Goal: Information Seeking & Learning: Learn about a topic

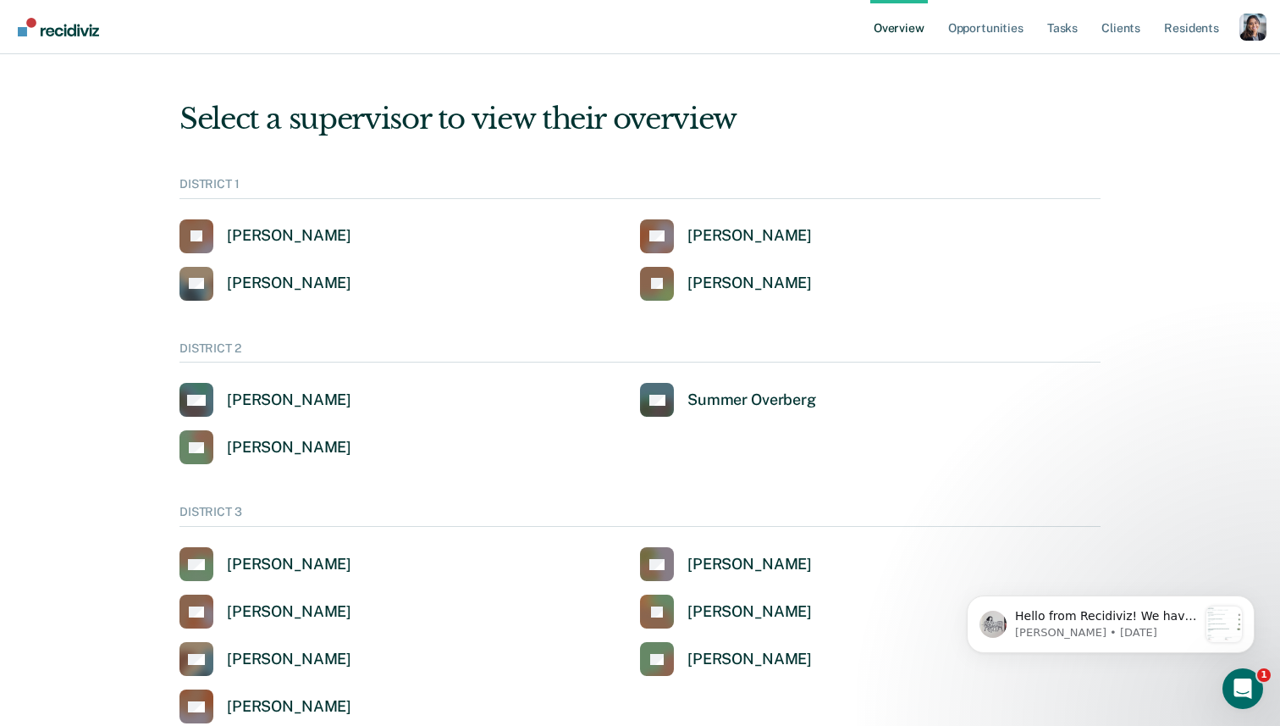
click at [1247, 36] on div "Profile dropdown button" at bounding box center [1253, 27] width 27 height 27
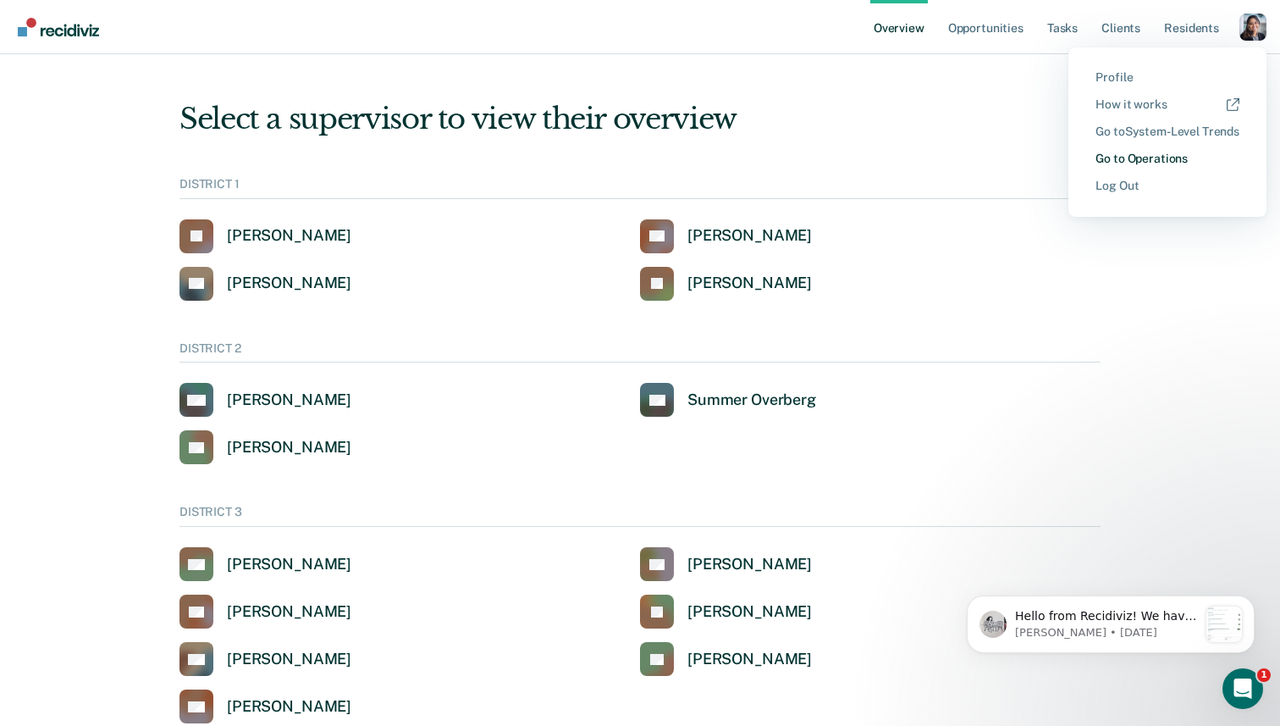
click at [1124, 163] on link "Go to Operations" at bounding box center [1168, 159] width 144 height 14
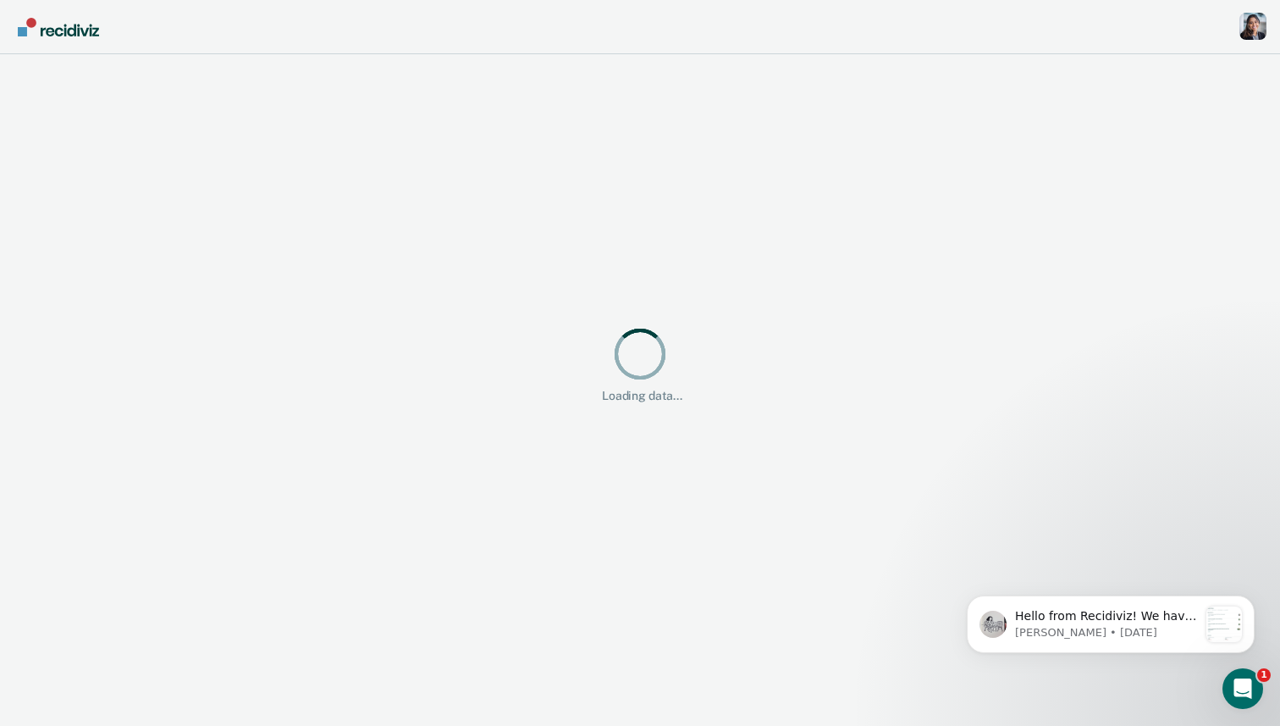
click at [1256, 22] on div "Profile dropdown button" at bounding box center [1253, 26] width 27 height 27
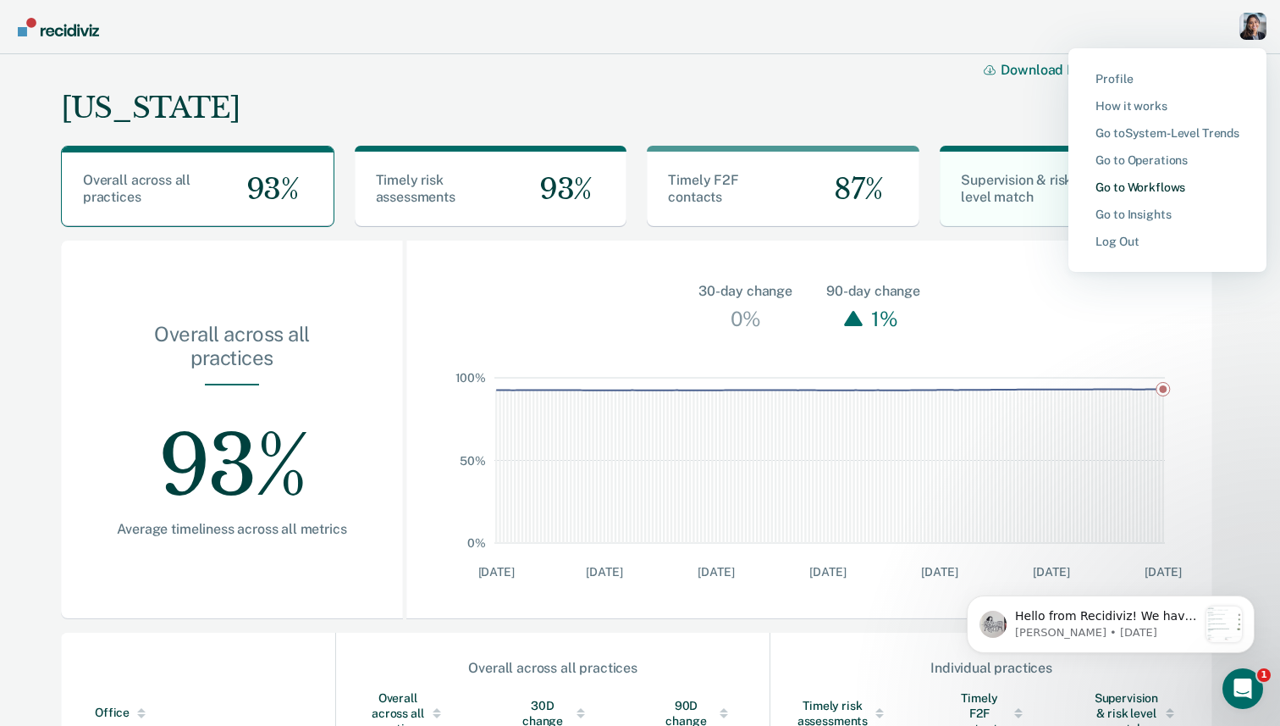
click at [1157, 190] on link "Go to Workflows" at bounding box center [1168, 187] width 144 height 14
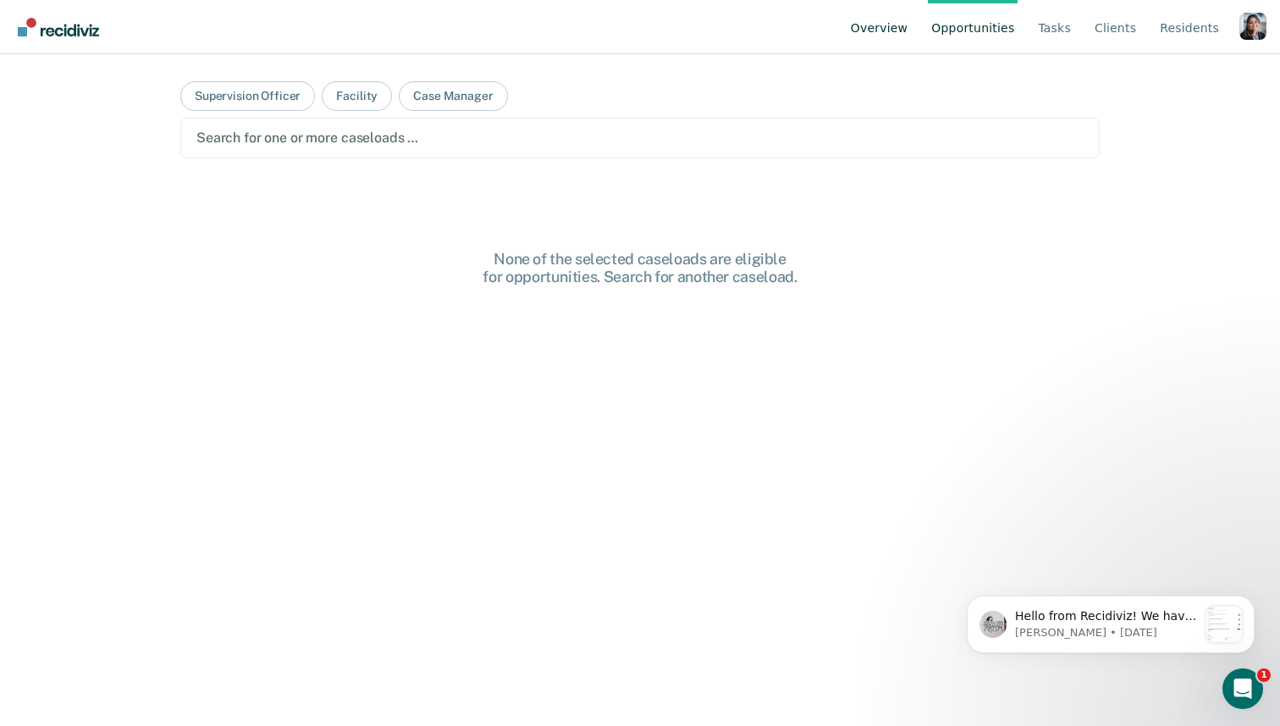
click at [909, 30] on link "Overview" at bounding box center [880, 27] width 64 height 54
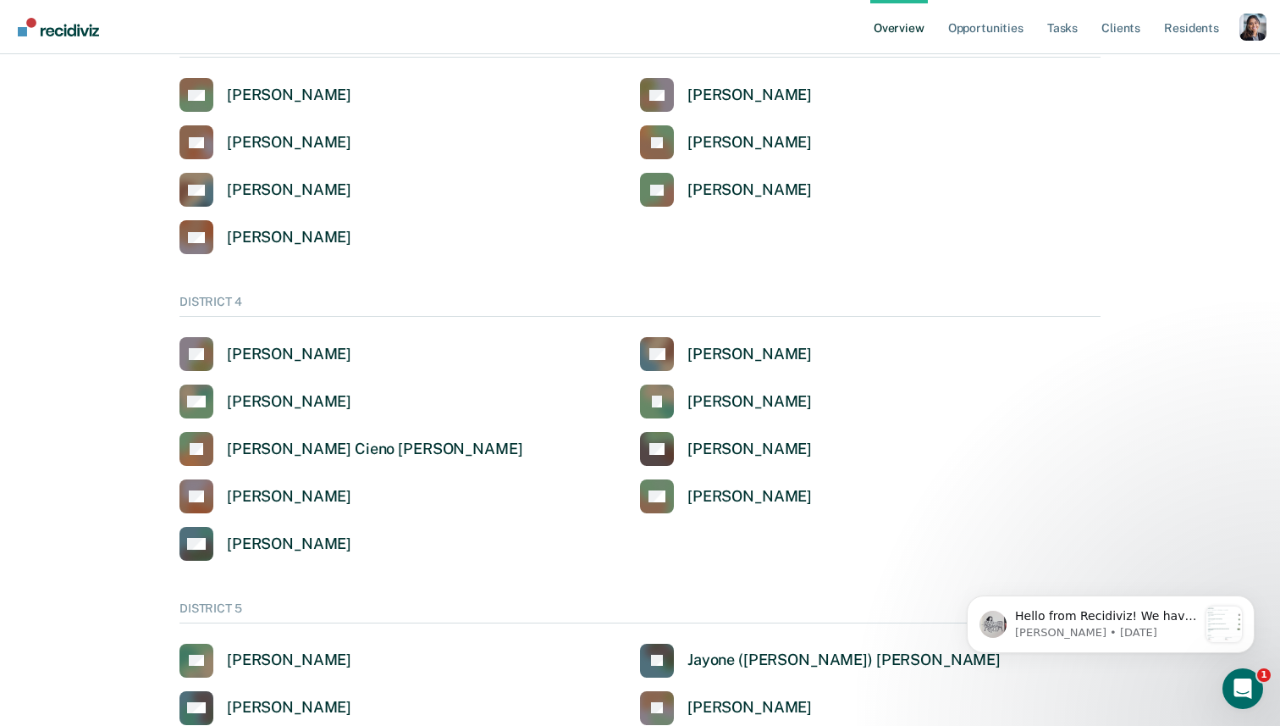
scroll to position [202, 0]
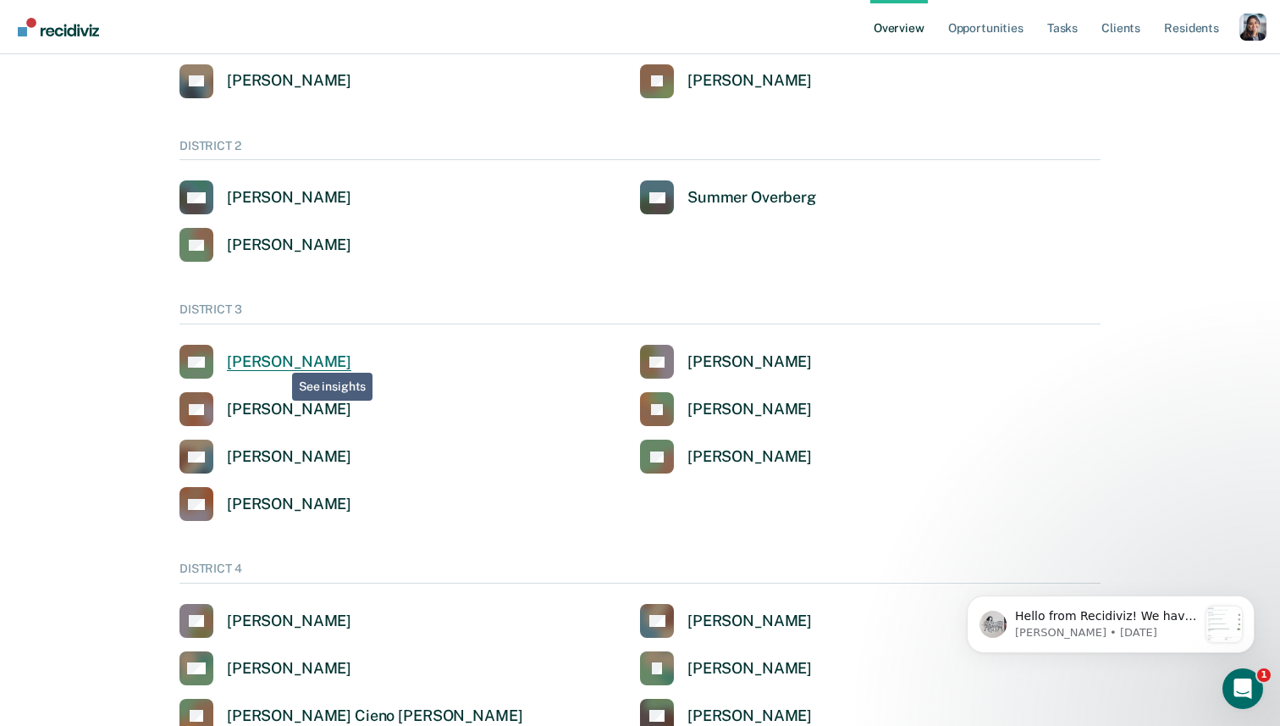
click at [277, 363] on div "[PERSON_NAME]" at bounding box center [289, 361] width 124 height 19
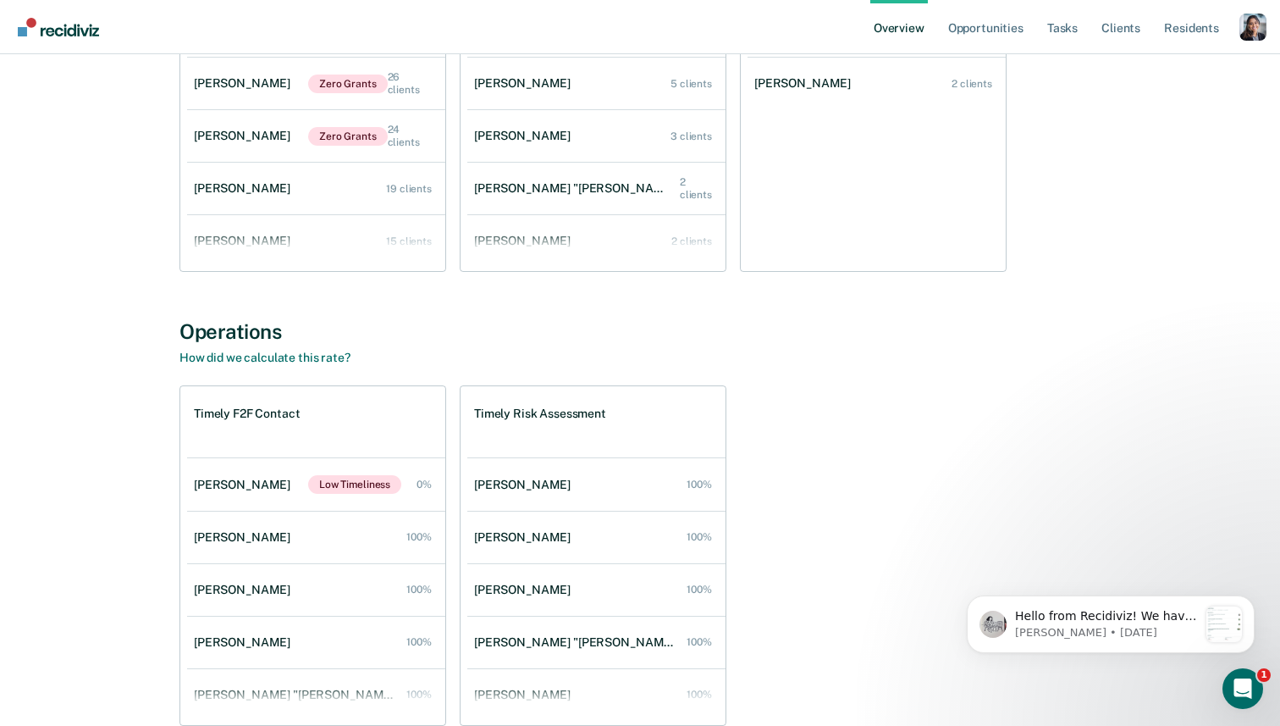
scroll to position [1621, 0]
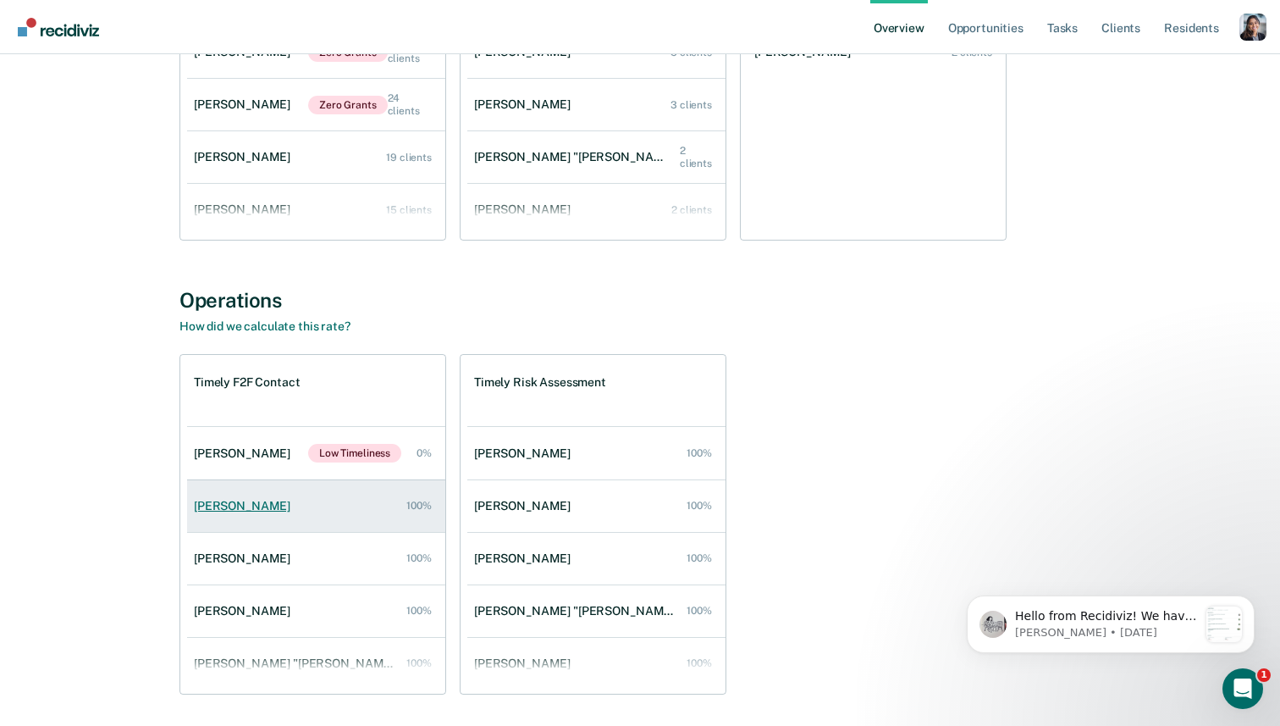
click at [264, 492] on link "[PERSON_NAME] 100%" at bounding box center [316, 506] width 258 height 48
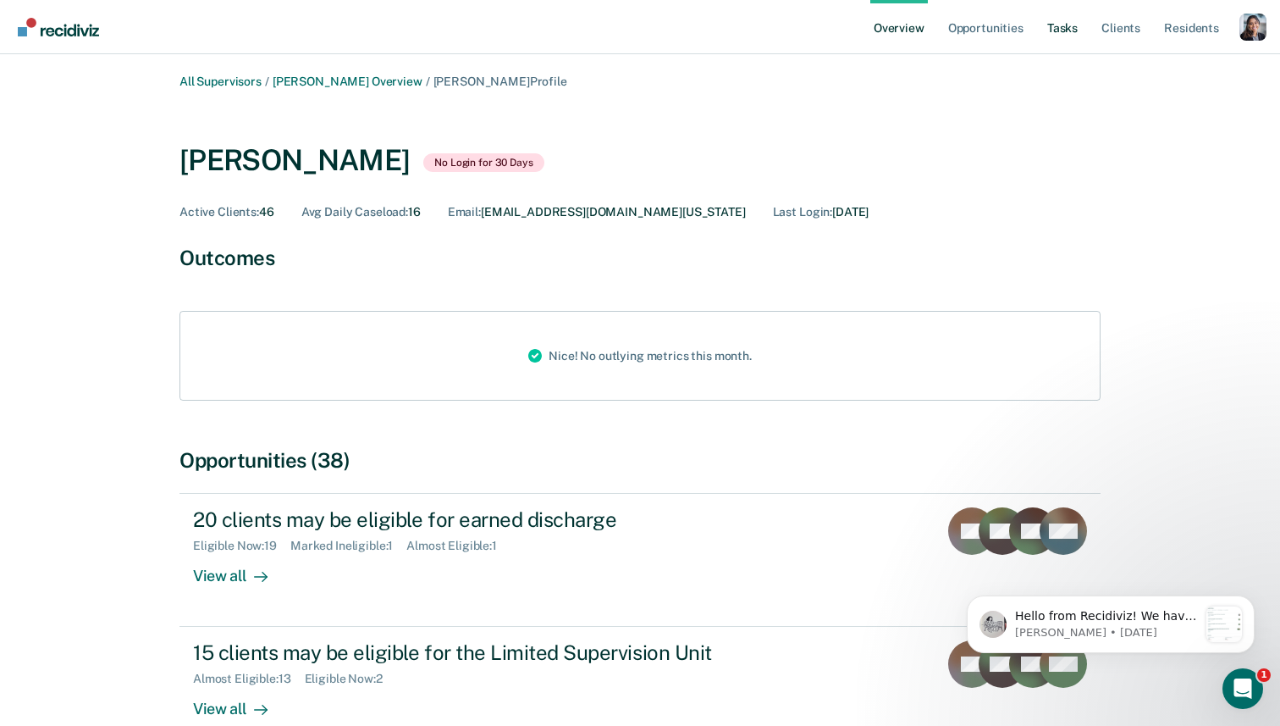
click at [1074, 31] on link "Tasks" at bounding box center [1062, 27] width 37 height 54
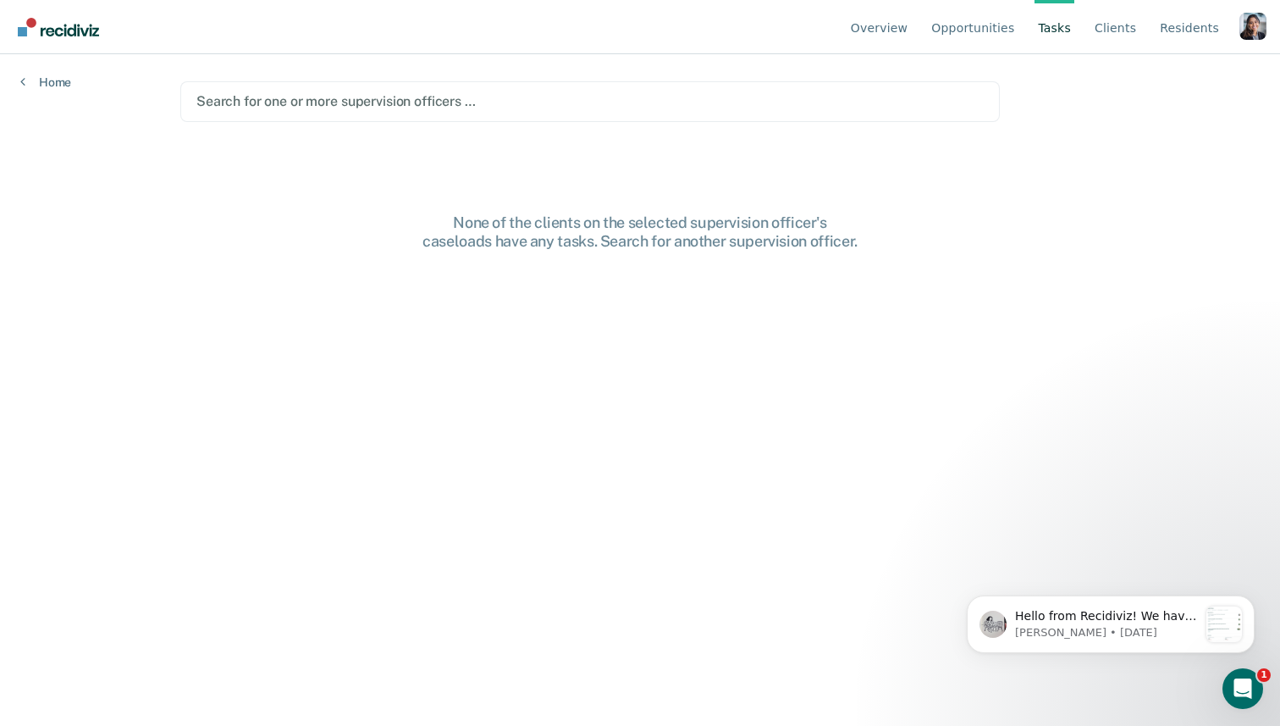
click at [461, 105] on div at bounding box center [589, 100] width 787 height 19
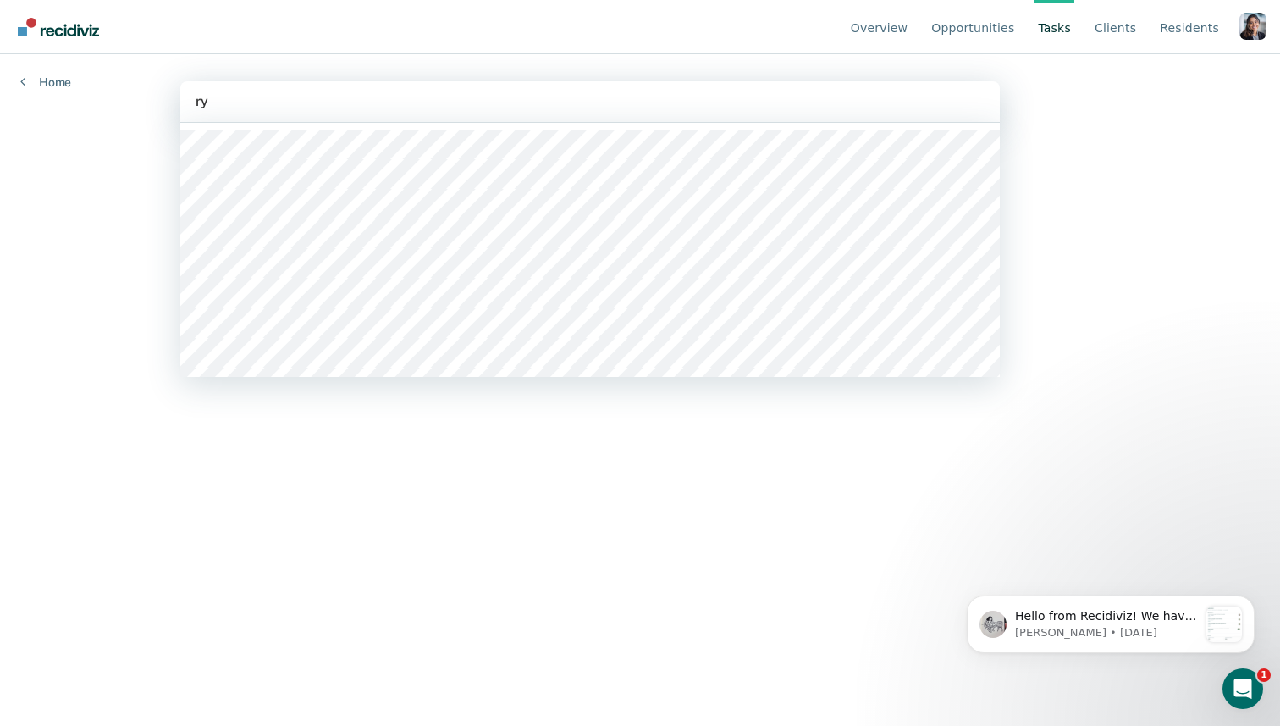
type input "rya"
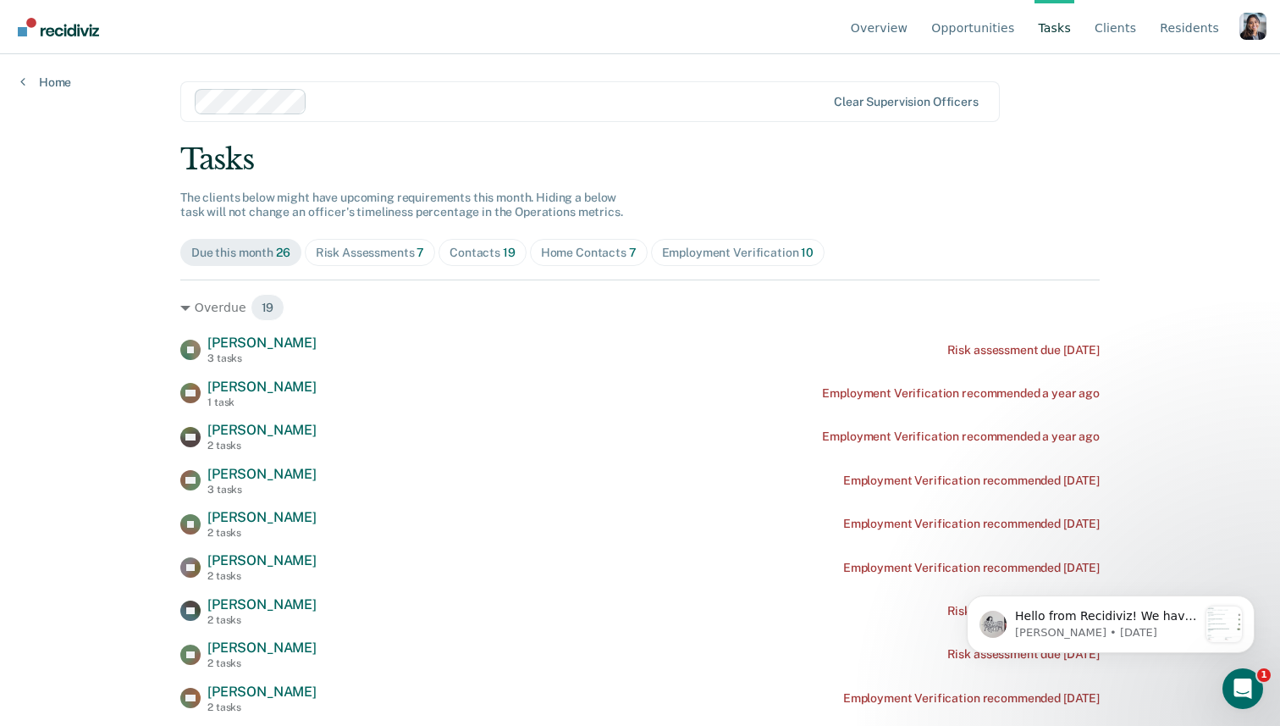
click at [1247, 27] on div "Profile dropdown button" at bounding box center [1253, 26] width 27 height 27
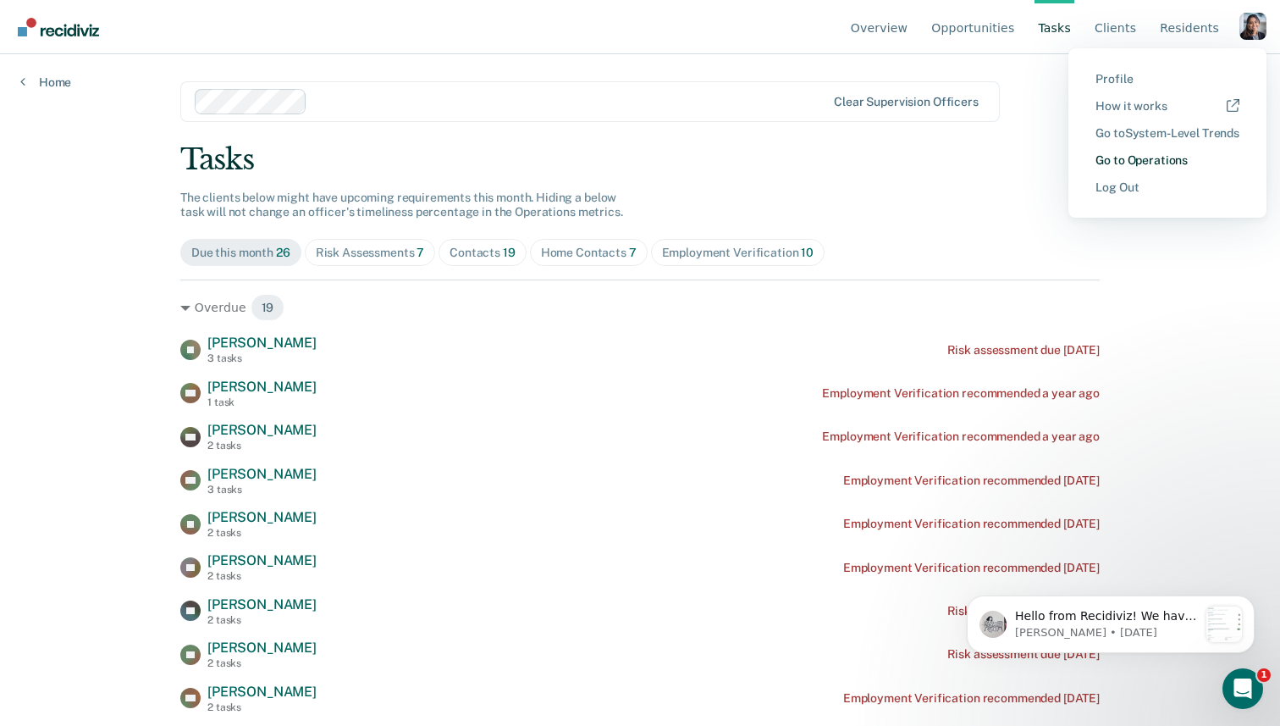
click at [1185, 158] on link "Go to Operations" at bounding box center [1168, 160] width 144 height 14
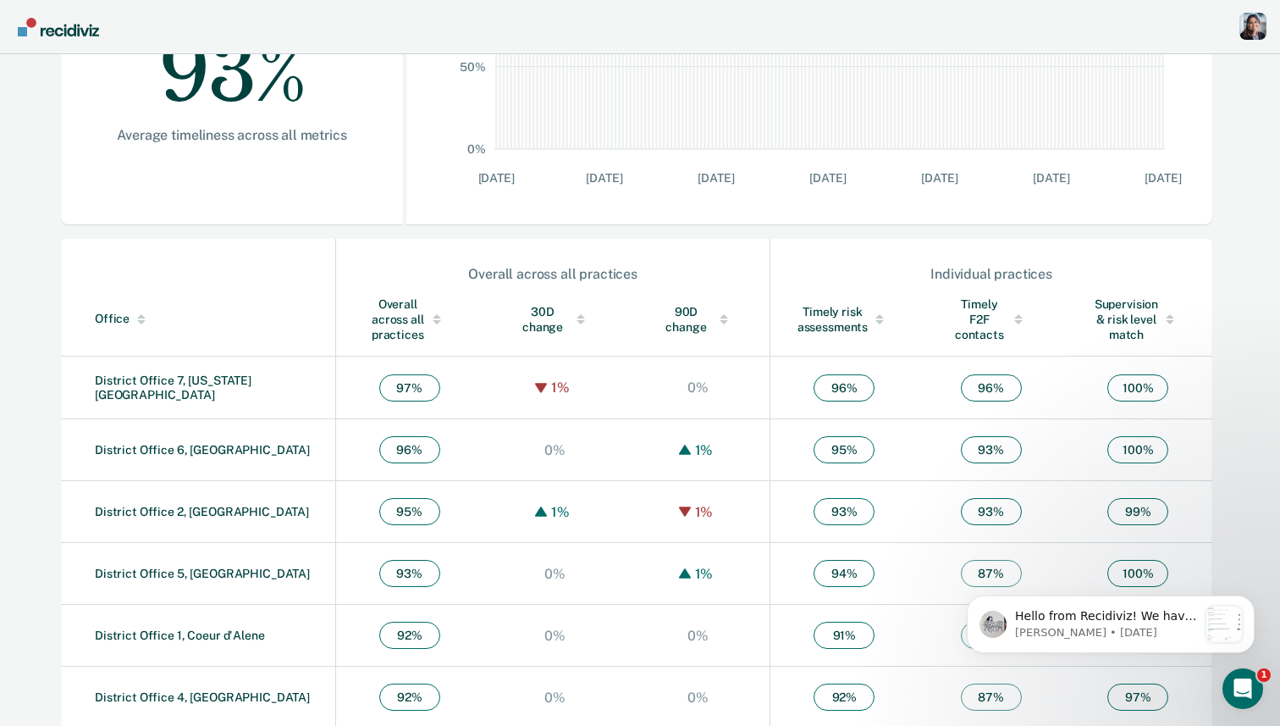
scroll to position [469, 0]
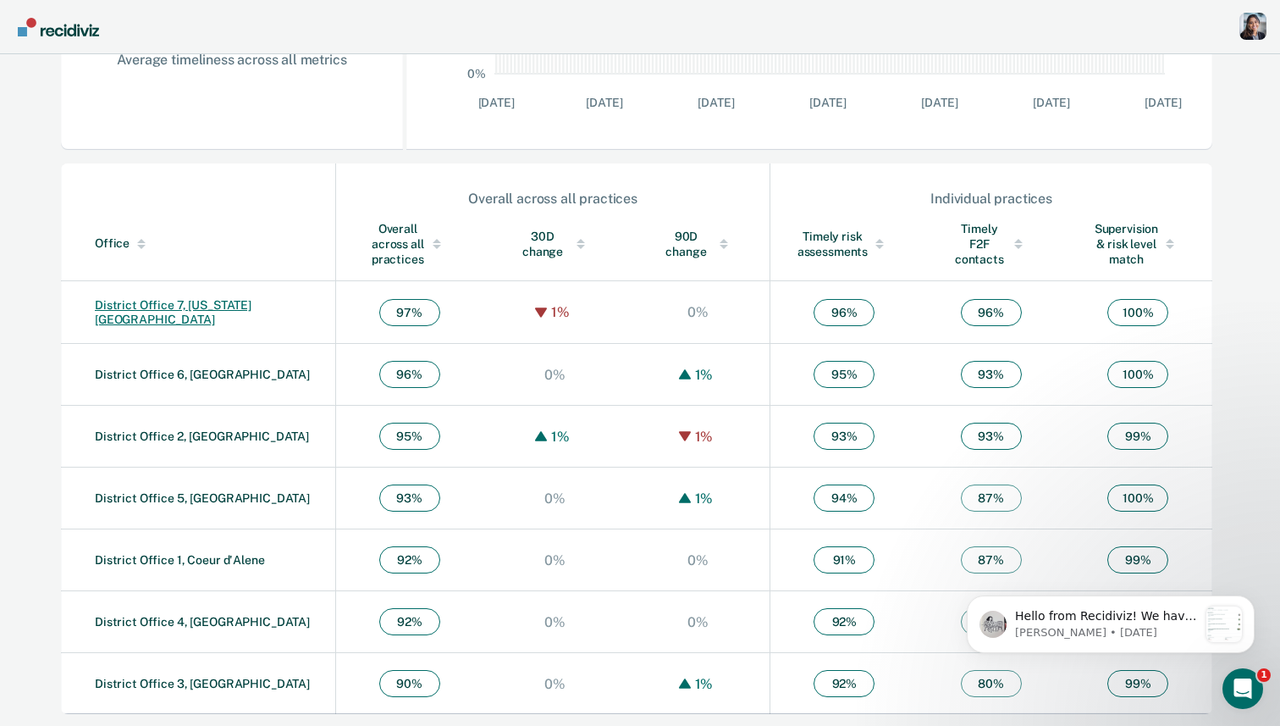
click at [174, 315] on link "District Office 7, [US_STATE][GEOGRAPHIC_DATA]" at bounding box center [173, 312] width 157 height 28
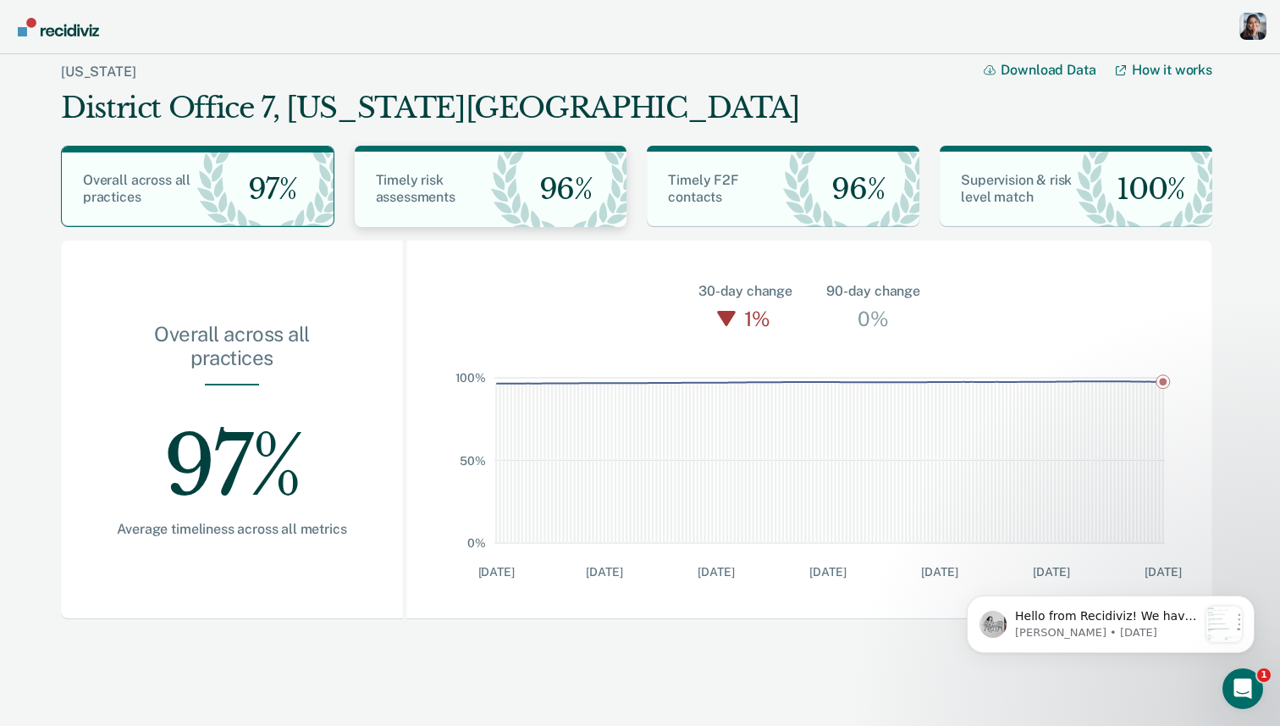
click at [455, 193] on span "Timely risk assessments" at bounding box center [416, 188] width 80 height 33
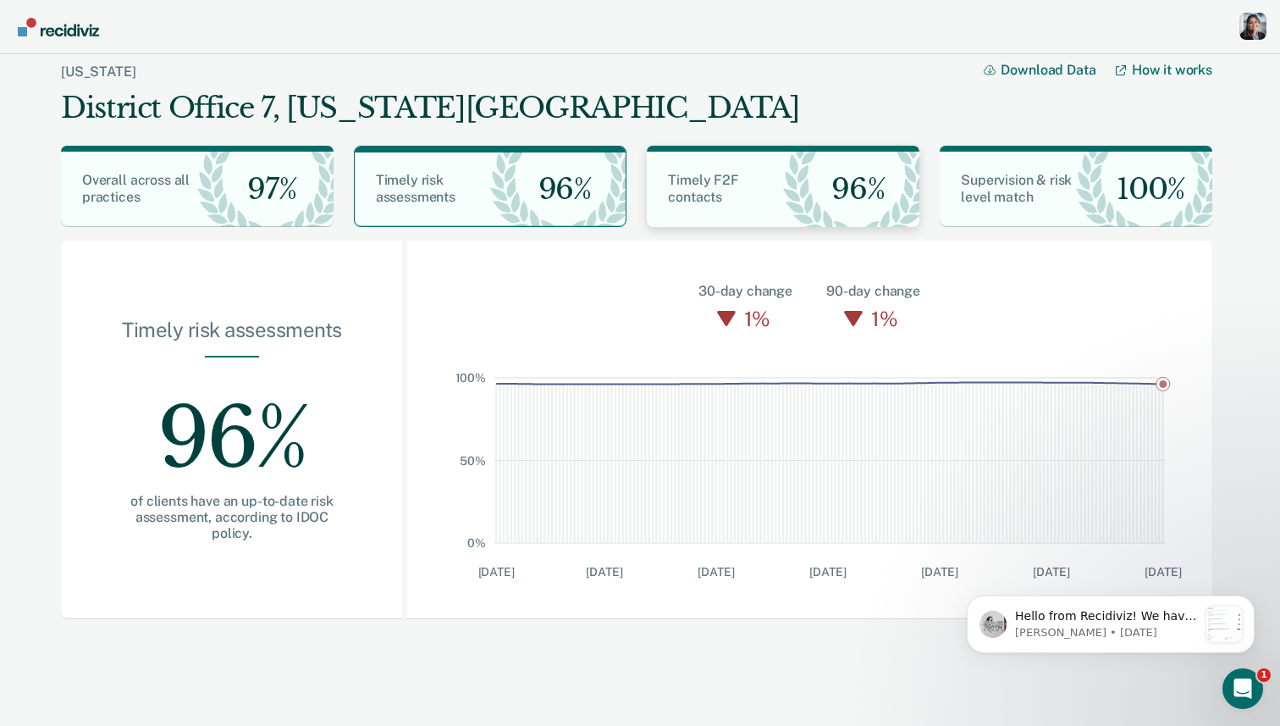
click at [679, 188] on div "Timely F2F contacts" at bounding box center [715, 189] width 136 height 34
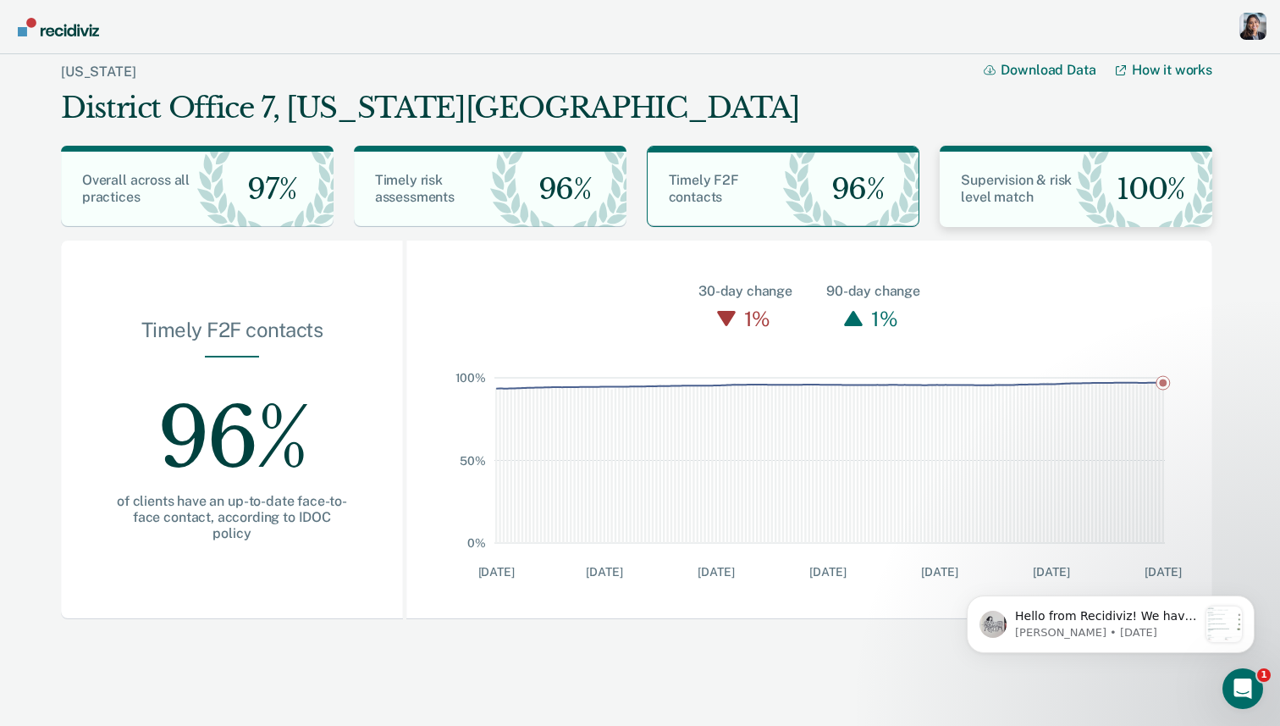
click at [978, 169] on div "Supervision & risk level match 100%" at bounding box center [1076, 189] width 273 height 75
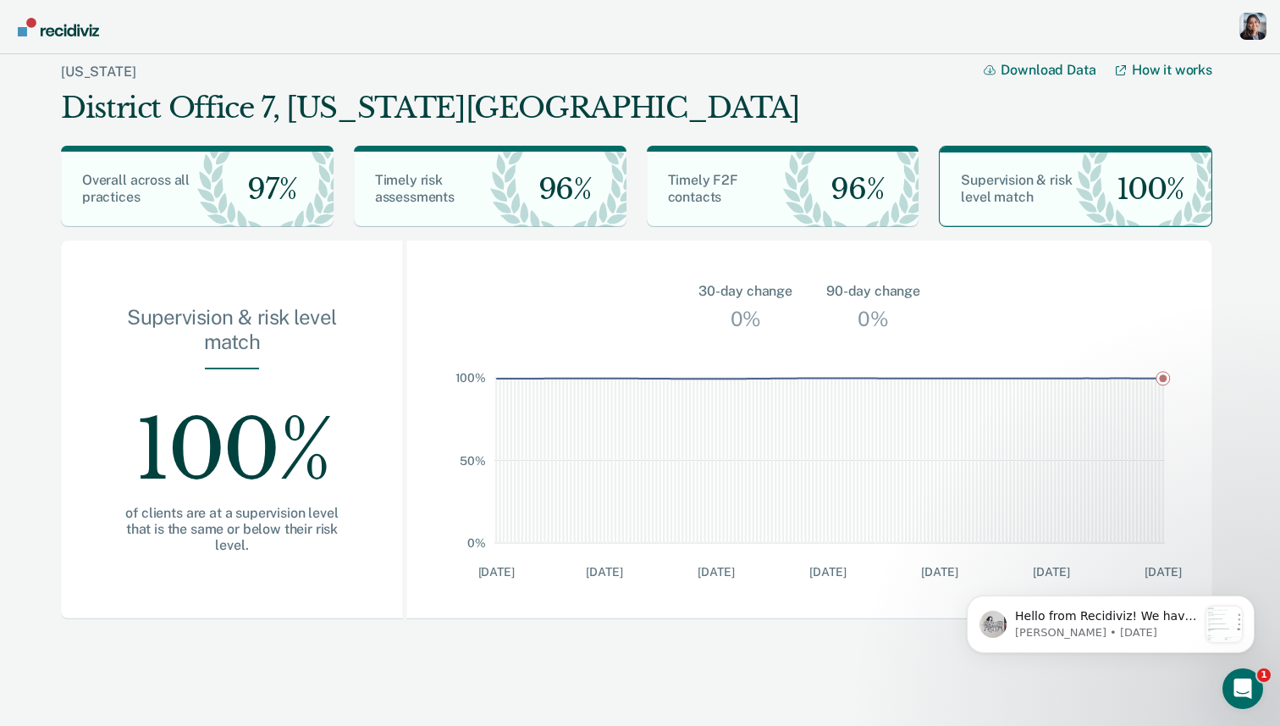
click at [1246, 30] on div "Profile dropdown button" at bounding box center [1253, 26] width 27 height 27
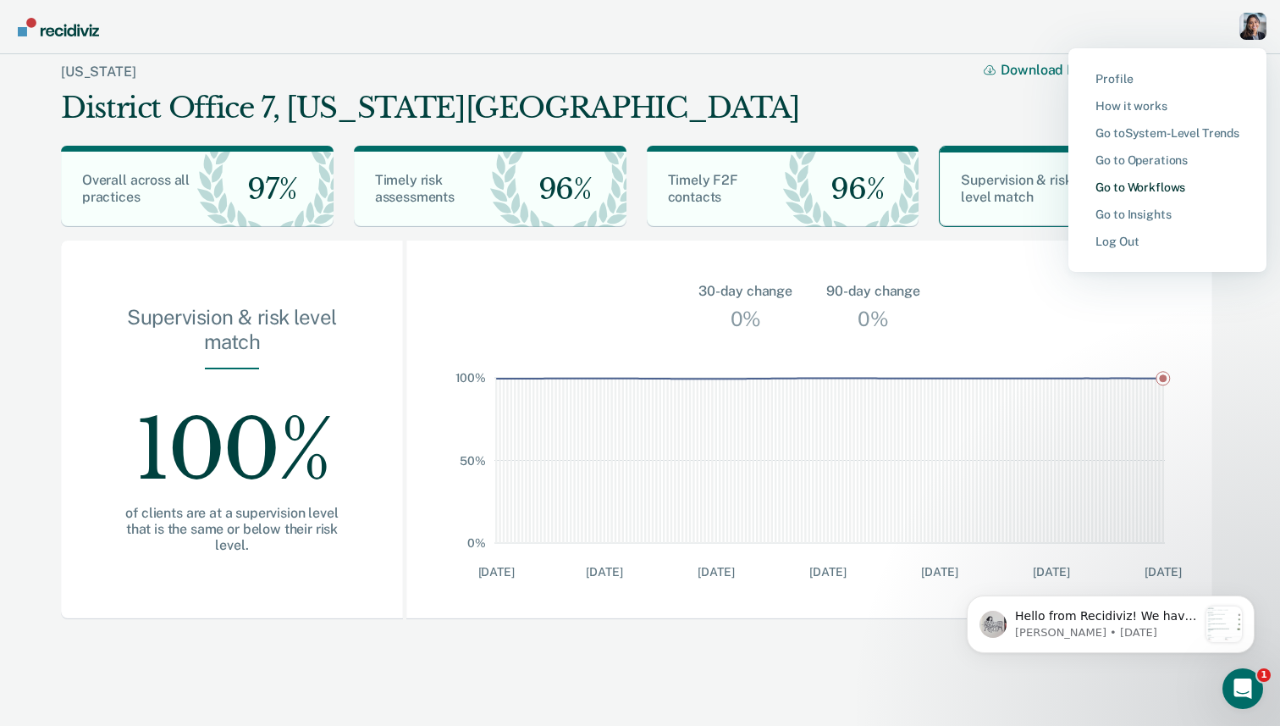
click at [1128, 184] on link "Go to Workflows" at bounding box center [1168, 187] width 144 height 14
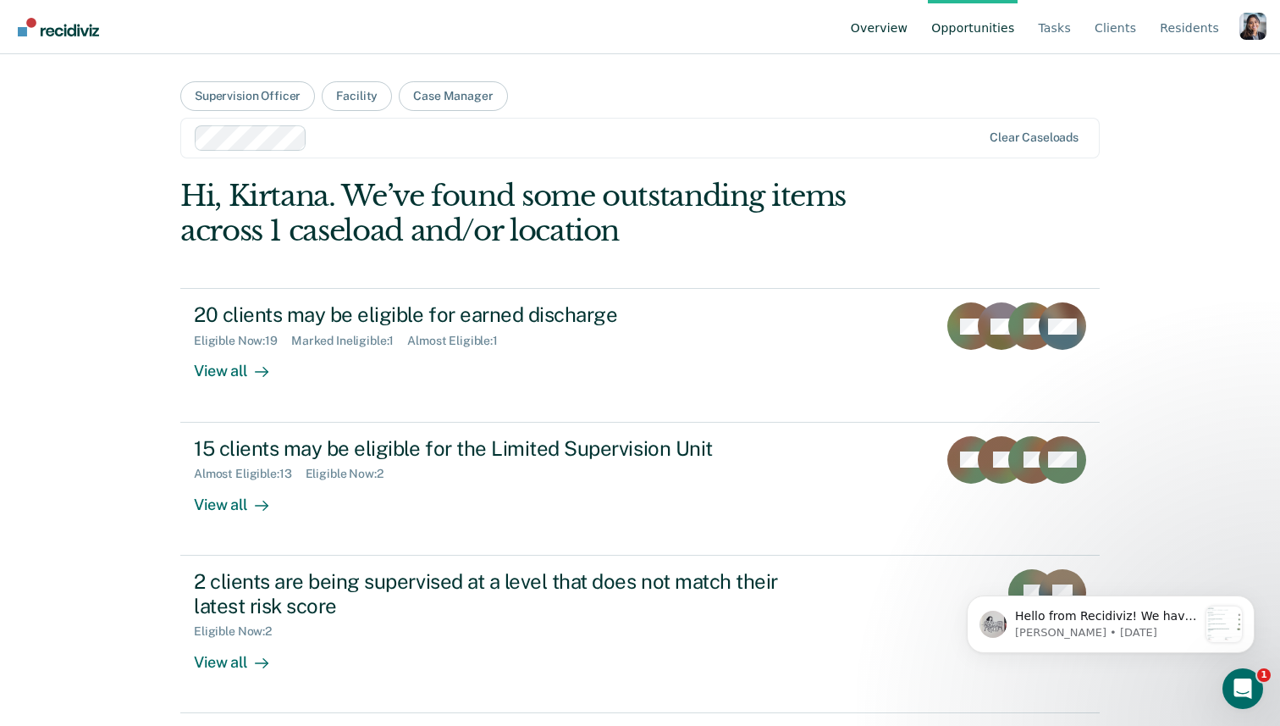
click at [881, 28] on link "Overview" at bounding box center [880, 27] width 64 height 54
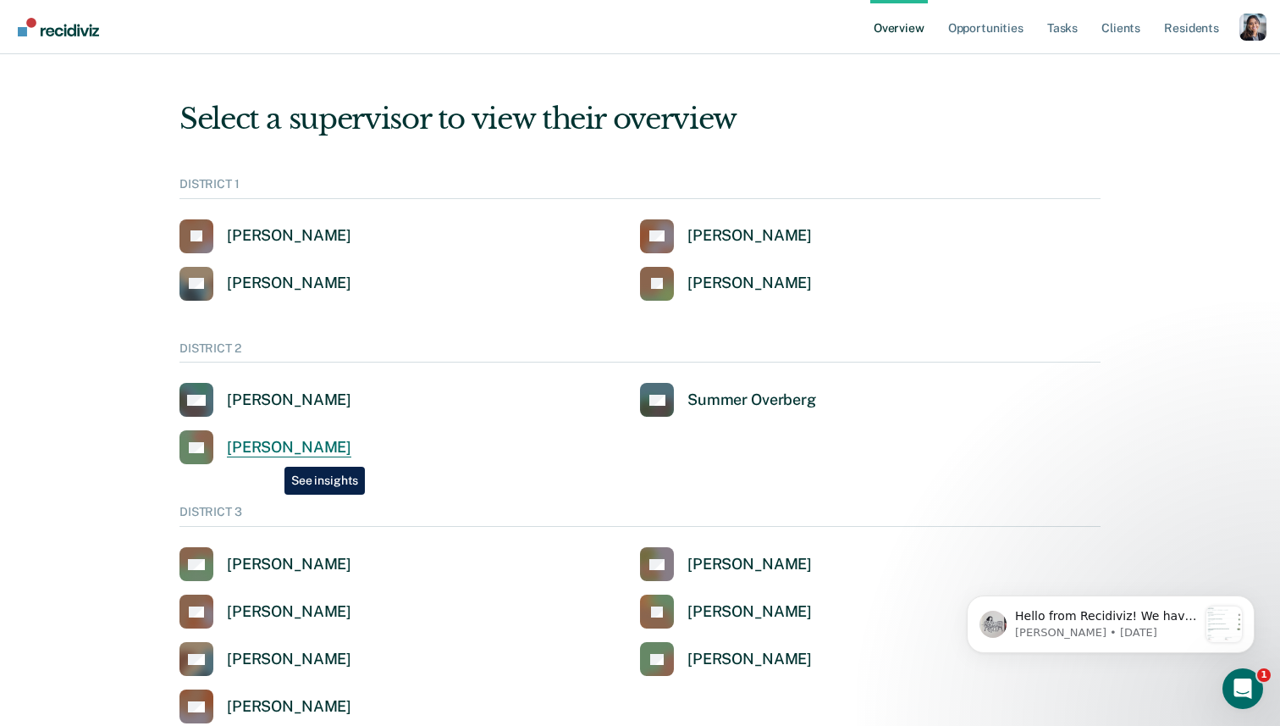
click at [266, 450] on div "[PERSON_NAME]" at bounding box center [289, 447] width 124 height 19
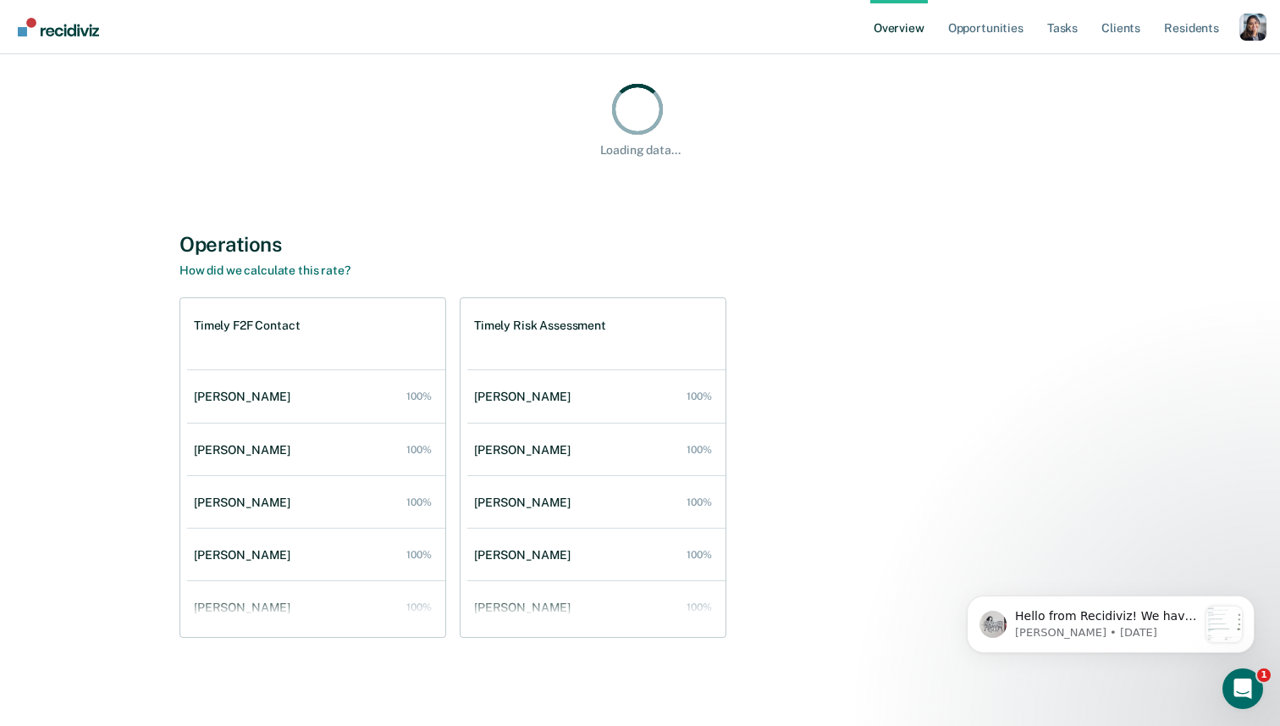
scroll to position [121, 0]
